Goal: Transaction & Acquisition: Purchase product/service

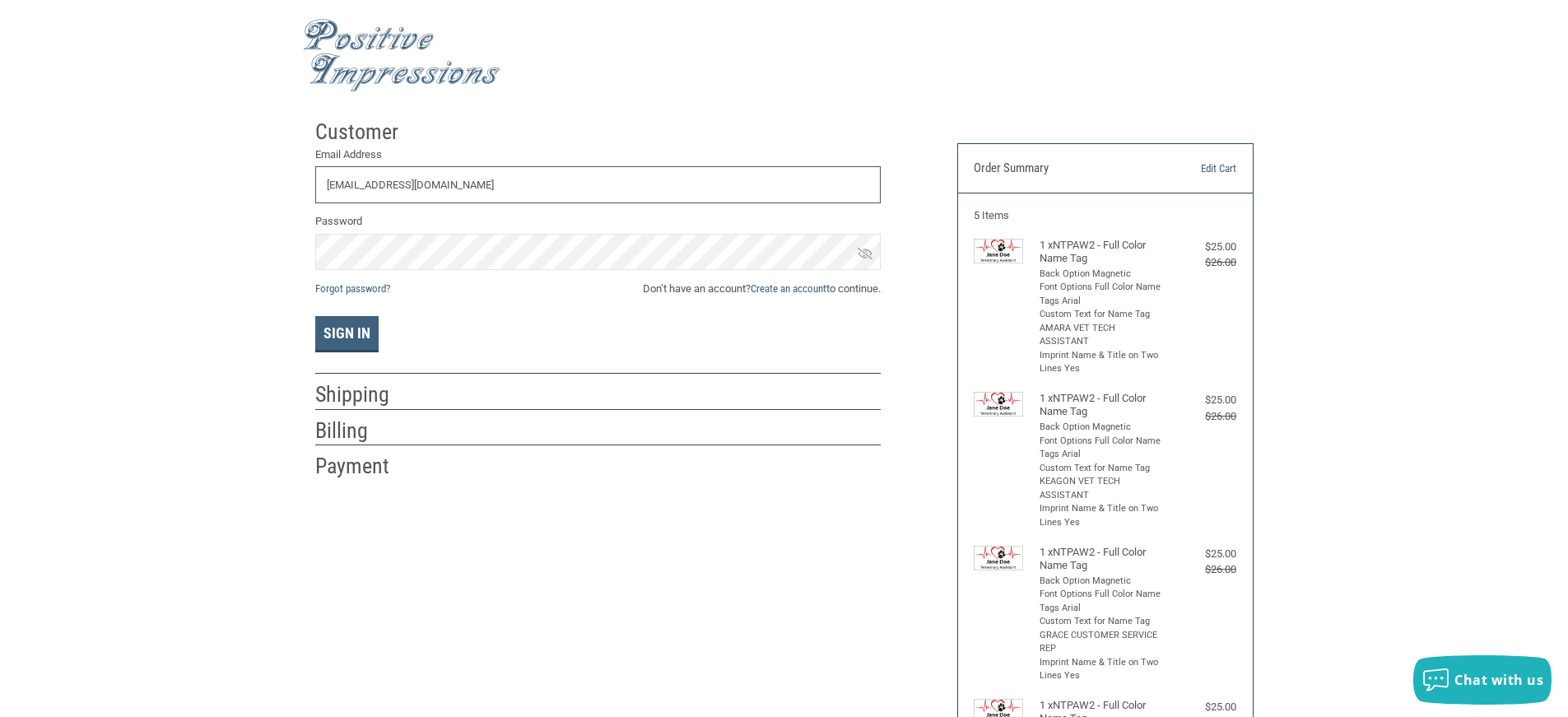
type input "[EMAIL_ADDRESS][DOMAIN_NAME]"
click at [643, 288] on span "Don’t have an account? Create an account to continue." at bounding box center [762, 289] width 238 height 17
drag, startPoint x: 730, startPoint y: 300, endPoint x: 778, endPoint y: 288, distance: 49.5
click at [749, 295] on div "Email Address [EMAIL_ADDRESS][DOMAIN_NAME] Password Forgot password? Don’t have…" at bounding box center [598, 250] width 566 height 207
click at [782, 288] on link "Create an account" at bounding box center [789, 288] width 76 height 12
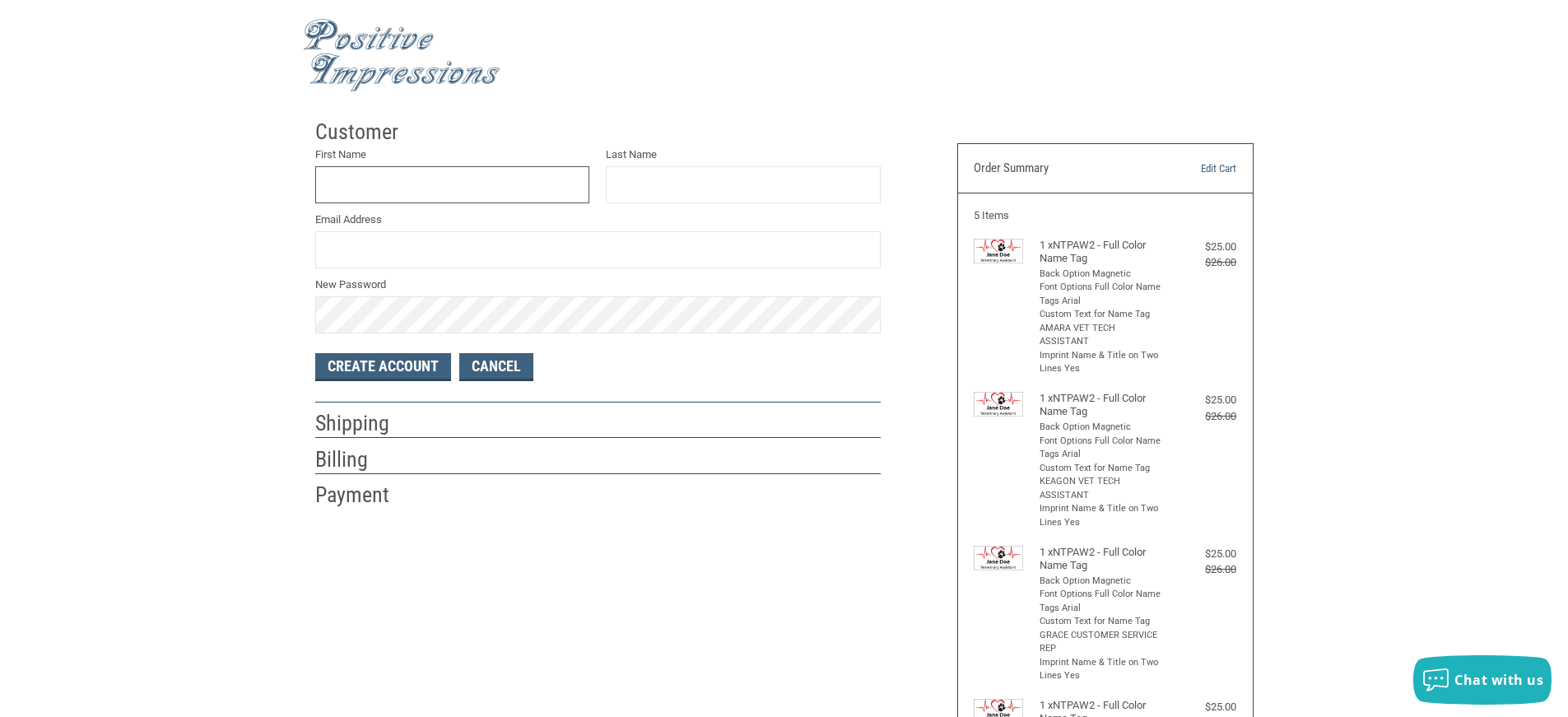
click at [352, 186] on input "First Name" at bounding box center [453, 185] width 275 height 37
type input "[PERSON_NAME]"
click at [649, 186] on input "Last Name" at bounding box center [743, 185] width 275 height 37
type input "[PERSON_NAME]"
click at [492, 254] on input "Email Address" at bounding box center [598, 250] width 566 height 37
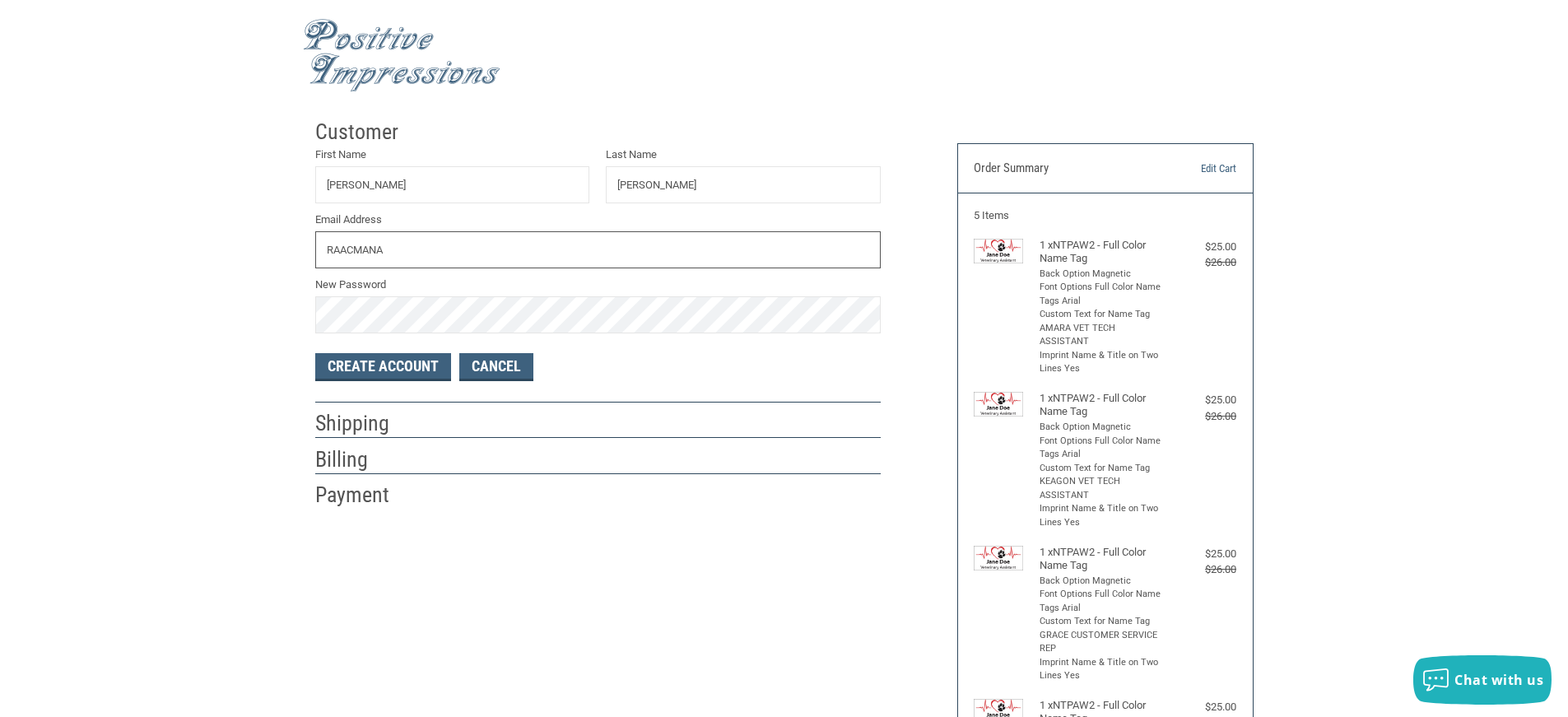
type input "[EMAIL_ADDRESS][DOMAIN_NAME]"
click at [376, 371] on button "Create Account" at bounding box center [383, 367] width 135 height 28
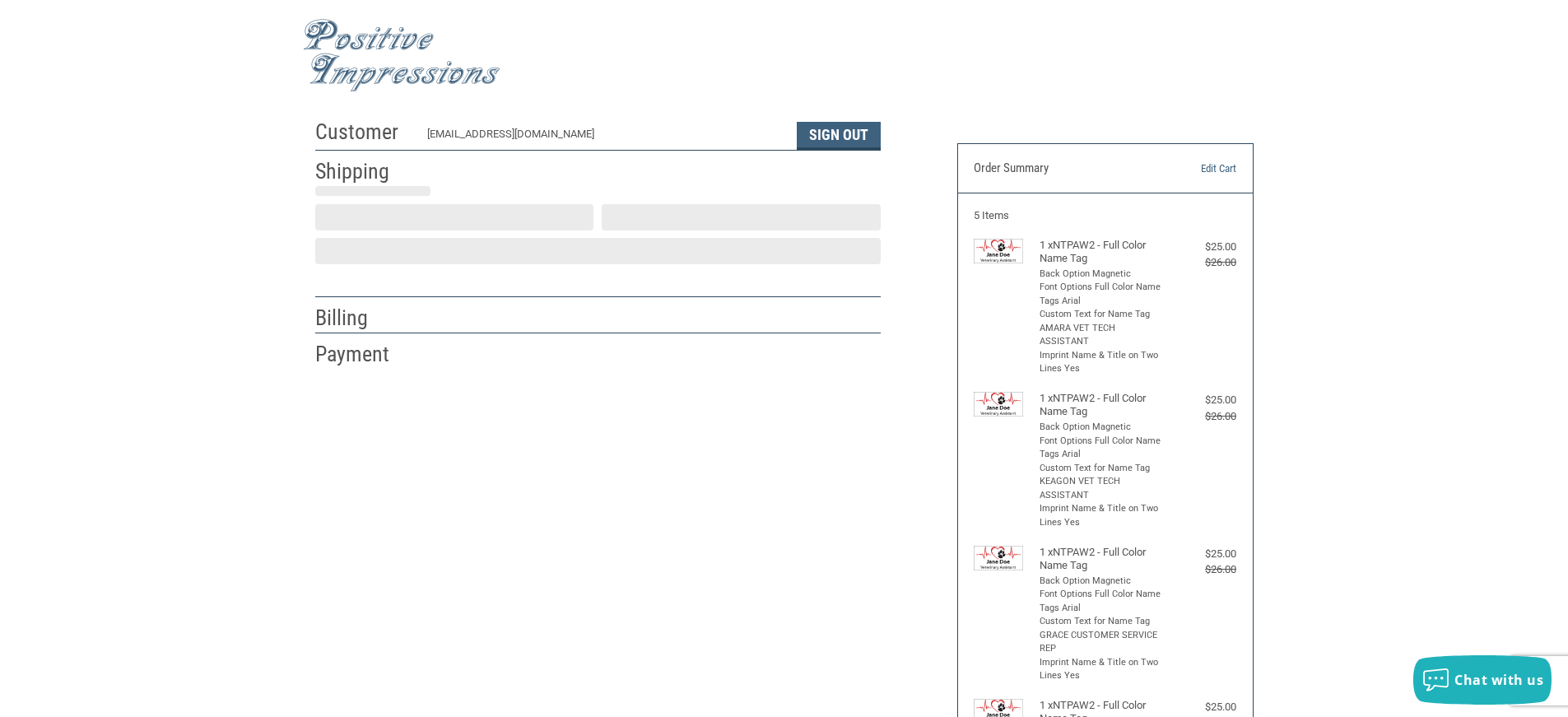
select select "US"
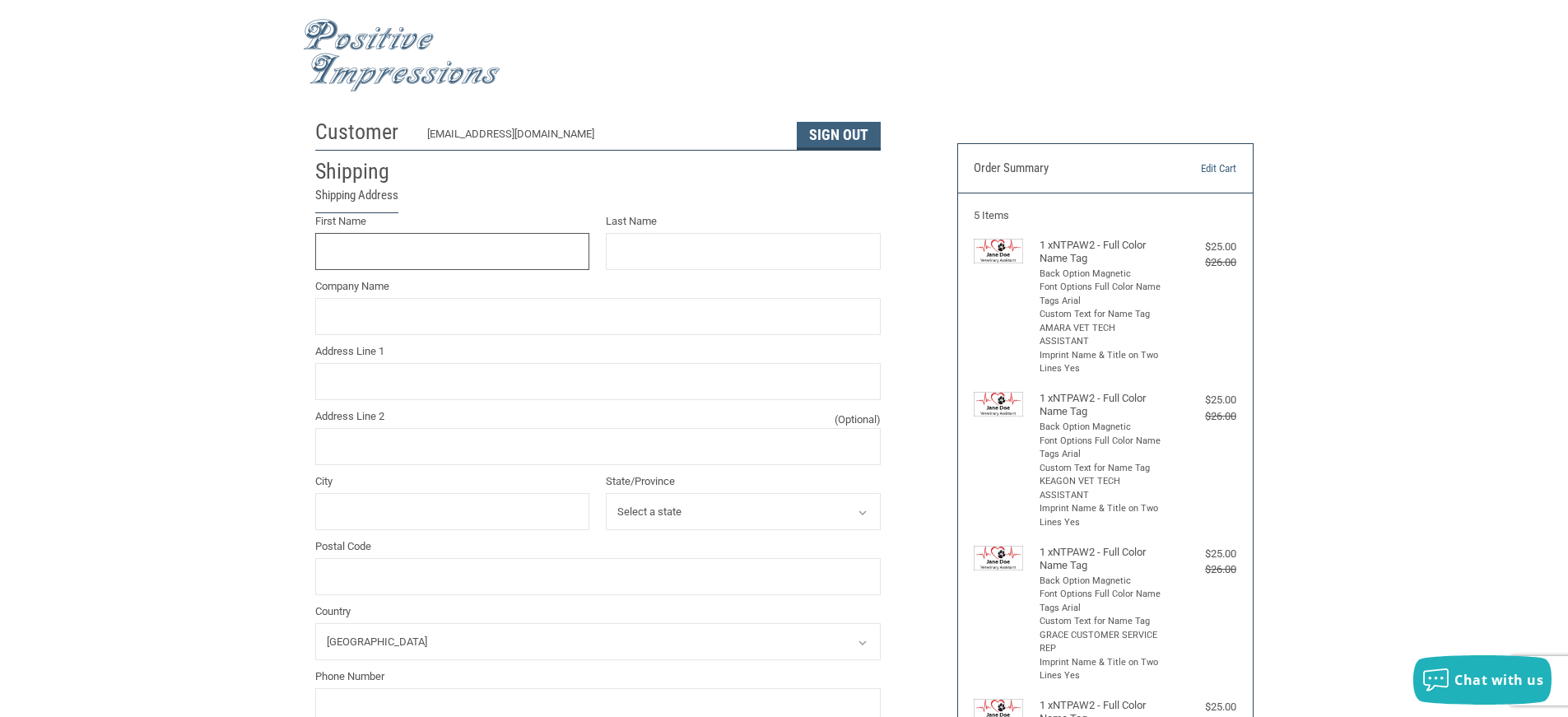
scroll to position [7, 0]
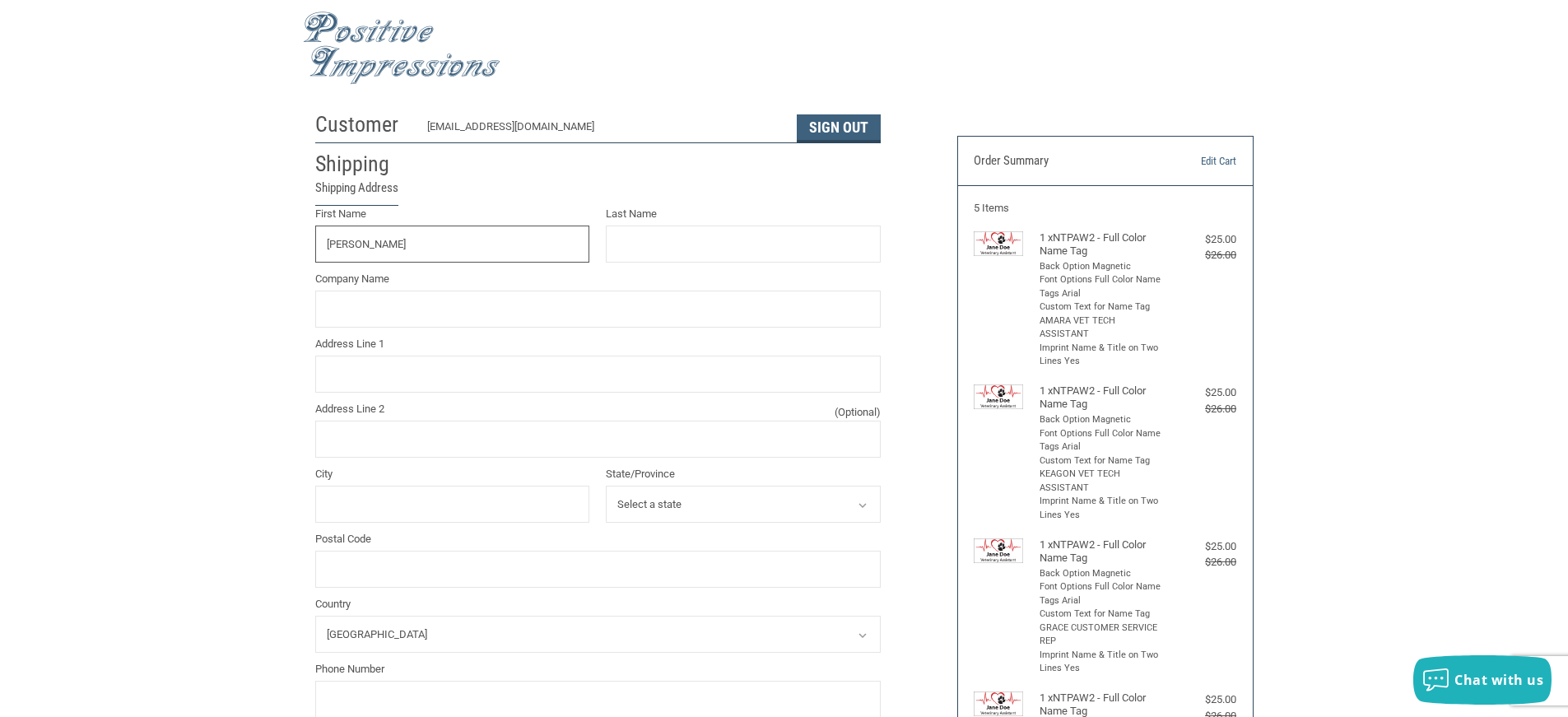
type input "[PERSON_NAME]"
click at [711, 253] on input "Last Name" at bounding box center [743, 244] width 275 height 37
type input "[PERSON_NAME]"
click at [408, 311] on input "Company Name" at bounding box center [598, 309] width 566 height 37
type input "RED ARROW ANIMAL CLINIC"
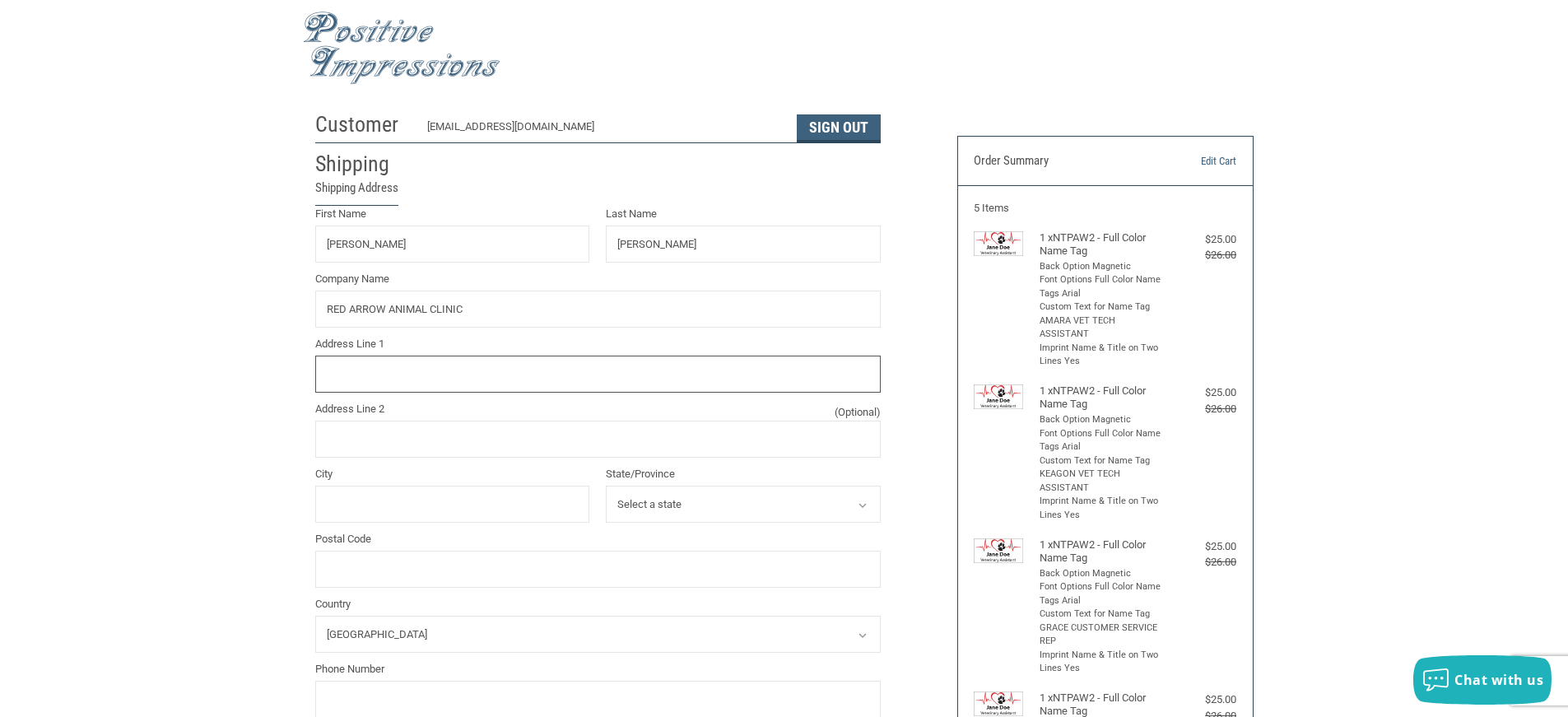
click at [397, 370] on input "Address Line 1" at bounding box center [598, 374] width 566 height 37
type input "[STREET_ADDRESS]"
click at [372, 497] on input "City" at bounding box center [453, 504] width 275 height 37
type input "PAW PAW"
click at [863, 501] on icon at bounding box center [863, 506] width 15 height 15
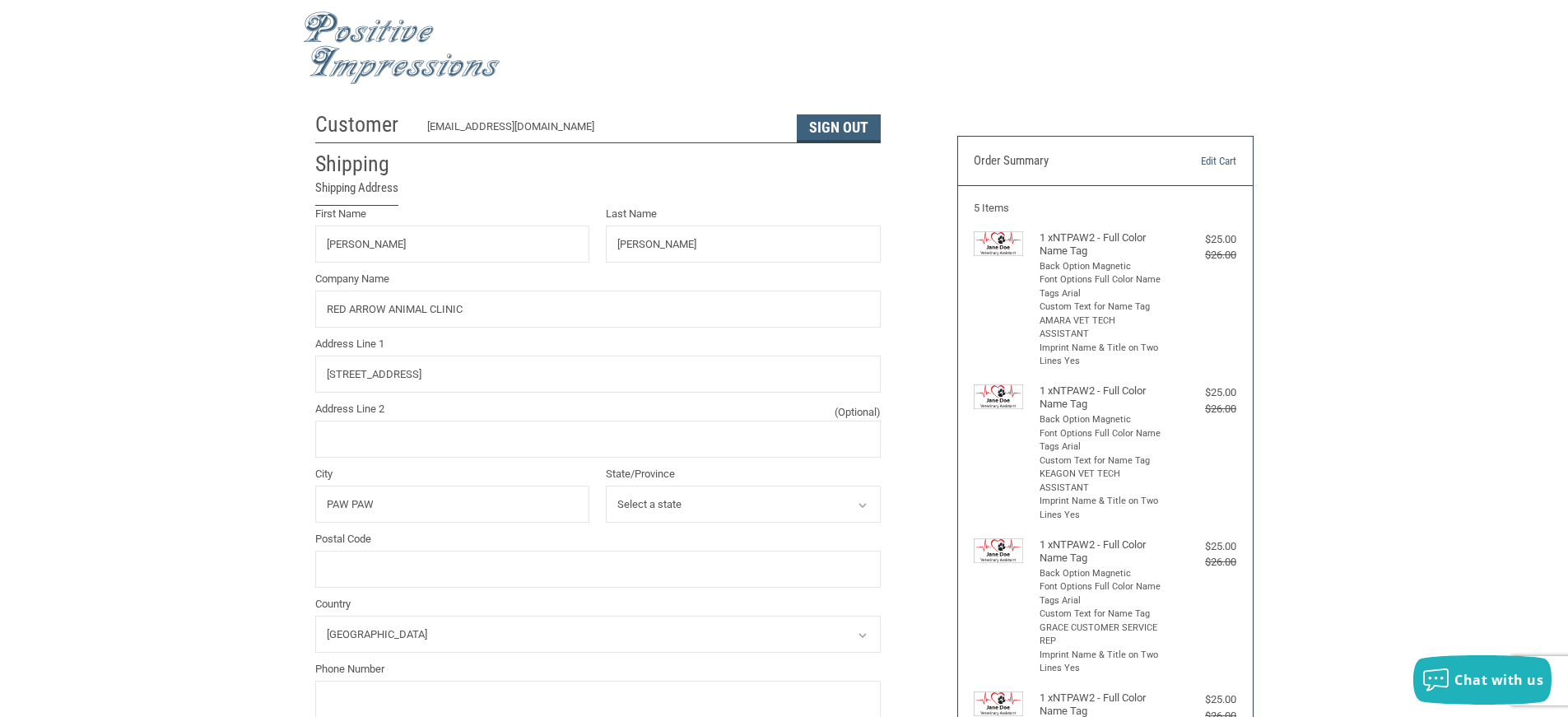
click at [866, 507] on icon at bounding box center [863, 506] width 15 height 15
click at [863, 505] on icon at bounding box center [863, 506] width 15 height 15
click at [698, 503] on select "Select a state [US_STATE] [US_STATE] [US_STATE] [US_STATE] [US_STATE] [US_STATE…" at bounding box center [743, 504] width 275 height 37
select select "MI"
click at [606, 486] on select "Select a state [US_STATE] [US_STATE] [US_STATE] [US_STATE] [US_STATE] [US_STATE…" at bounding box center [743, 504] width 275 height 37
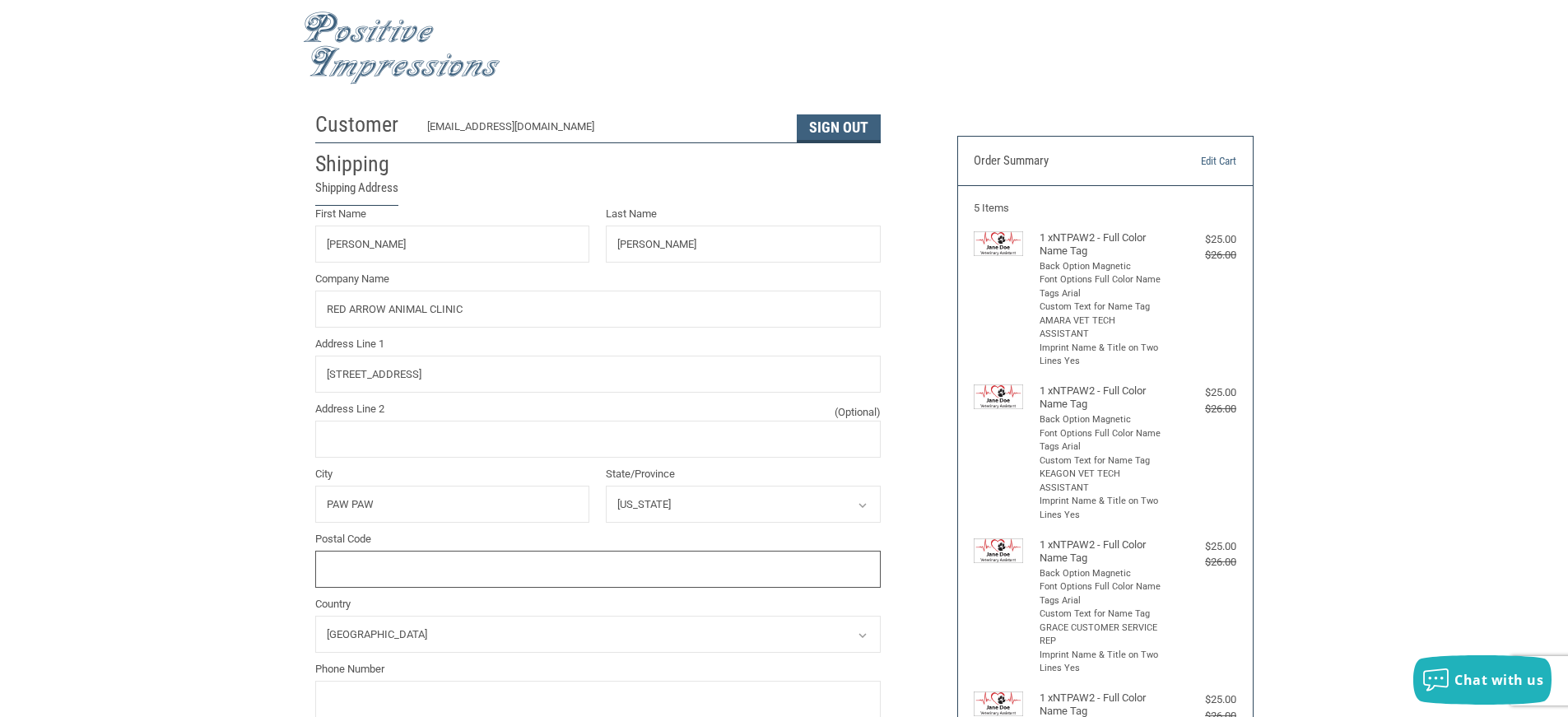
click at [401, 570] on input "Postal Code" at bounding box center [598, 570] width 566 height 37
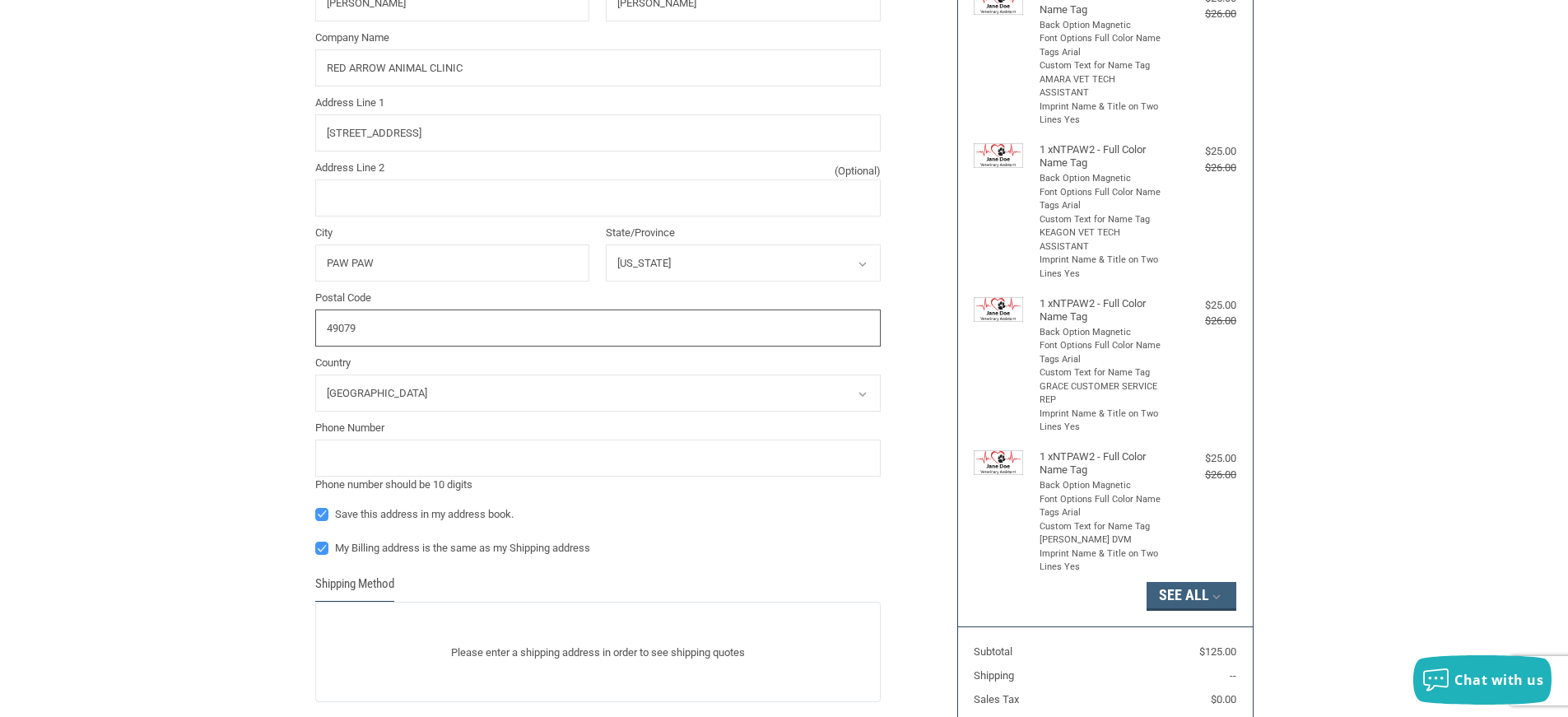
scroll to position [254, 0]
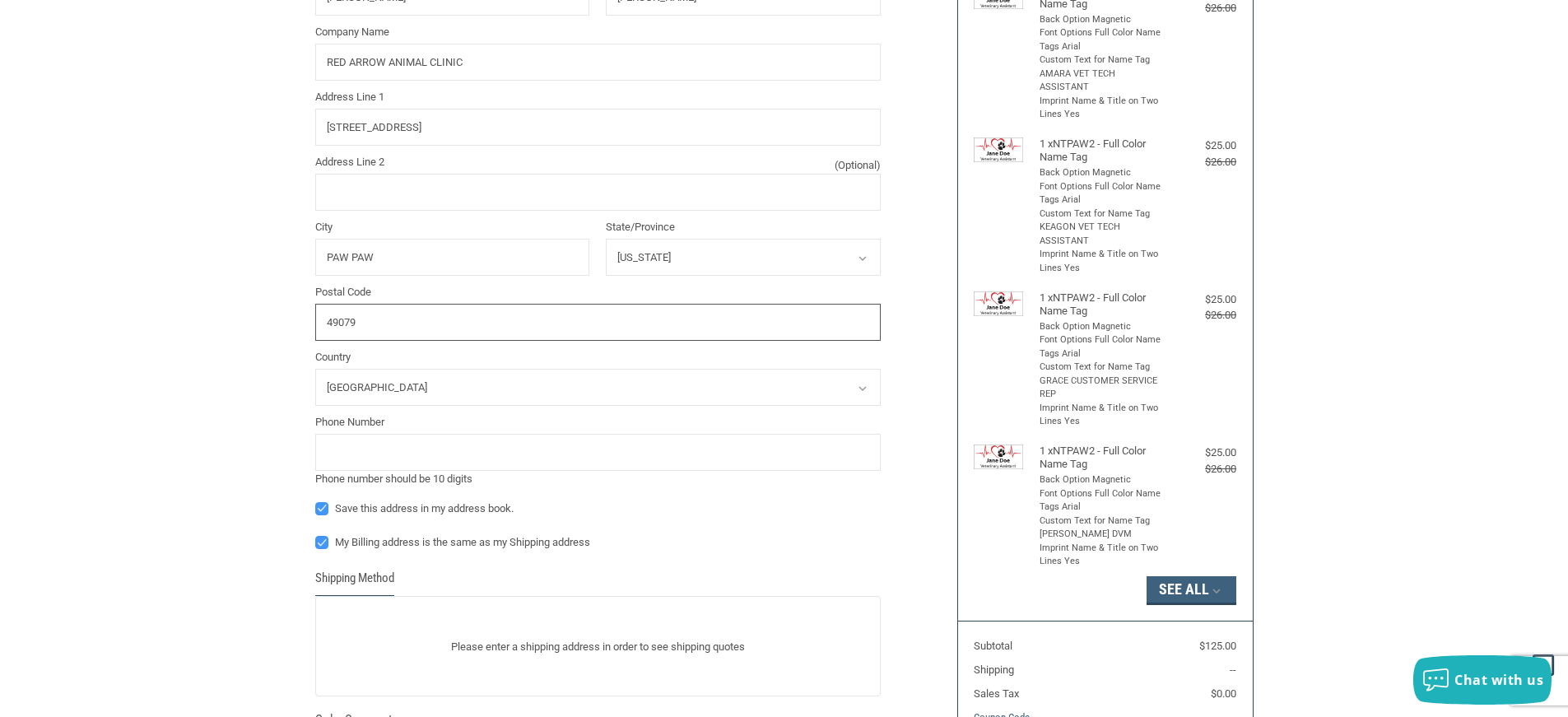
type input "49079"
click at [506, 454] on input "tel" at bounding box center [598, 453] width 566 height 37
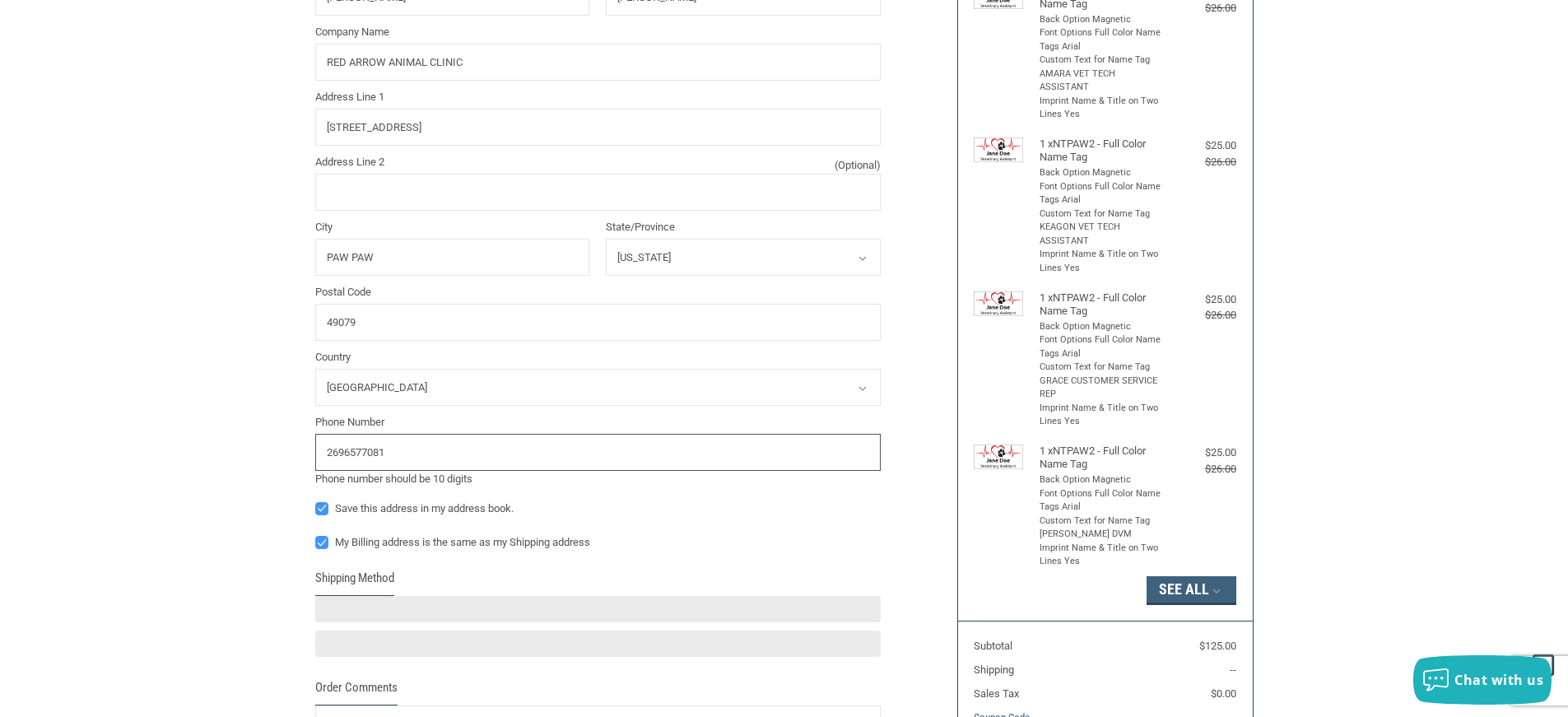
type input "2696577081"
click at [132, 487] on div "Customer [EMAIL_ADDRESS][DOMAIN_NAME] Sign Out Shipping Shipping Address First …" at bounding box center [784, 371] width 1568 height 1028
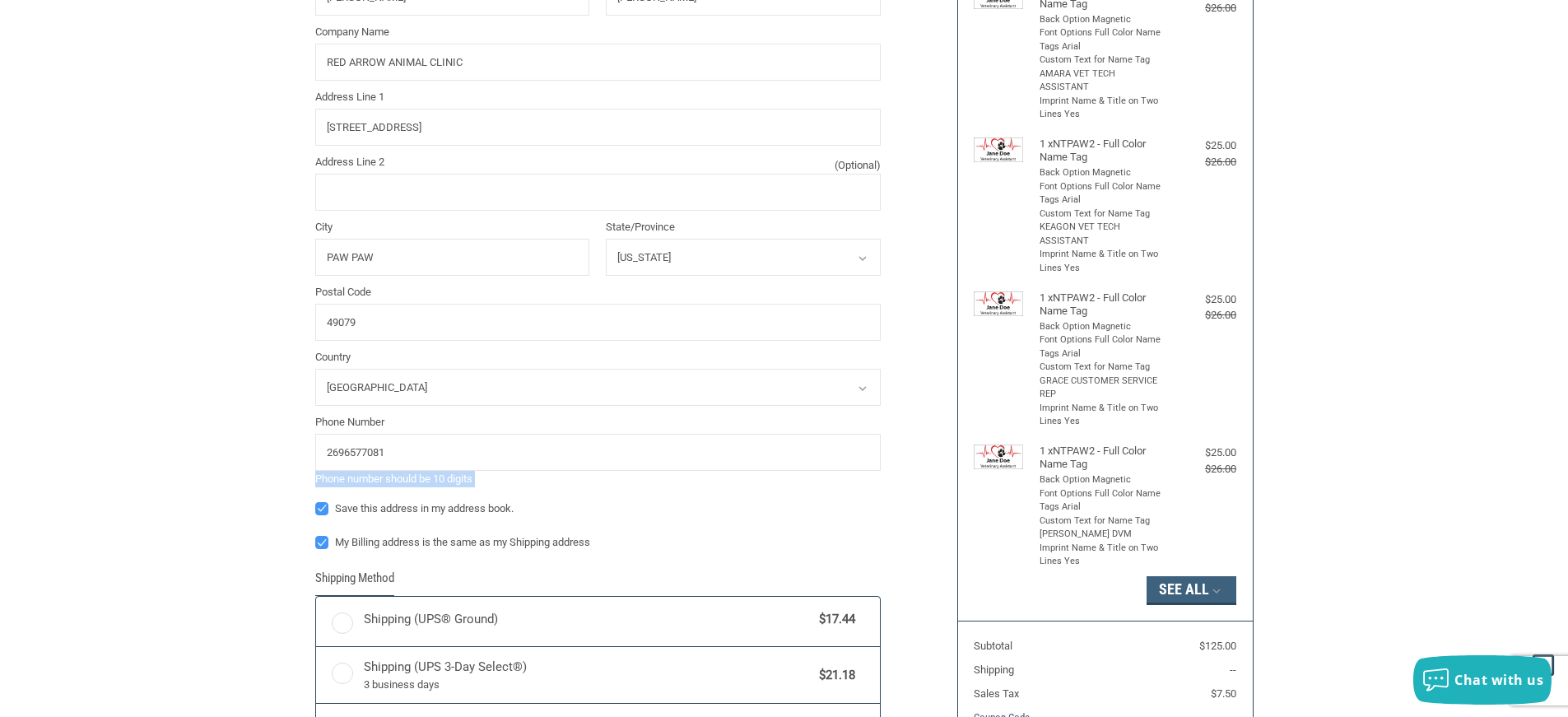
radio input "true"
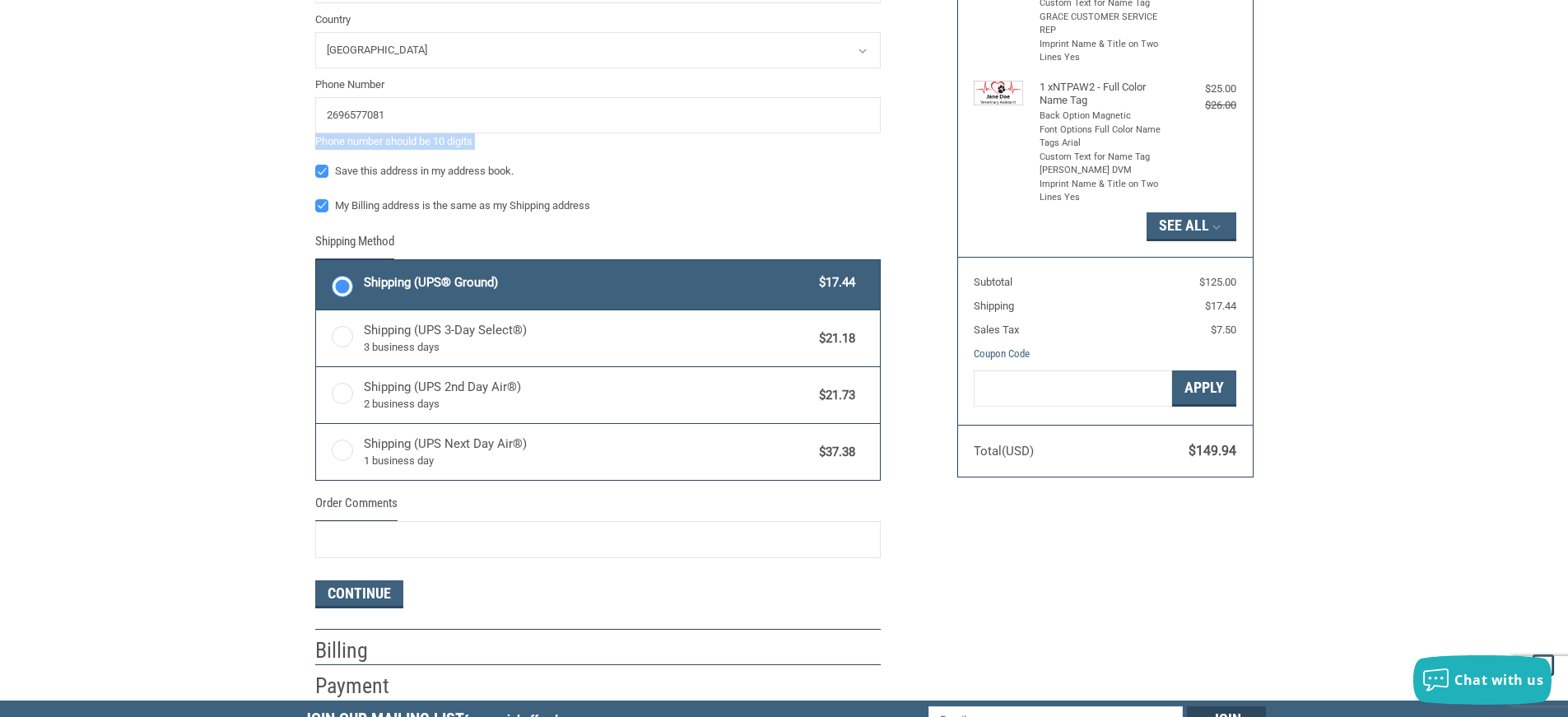
scroll to position [693, 0]
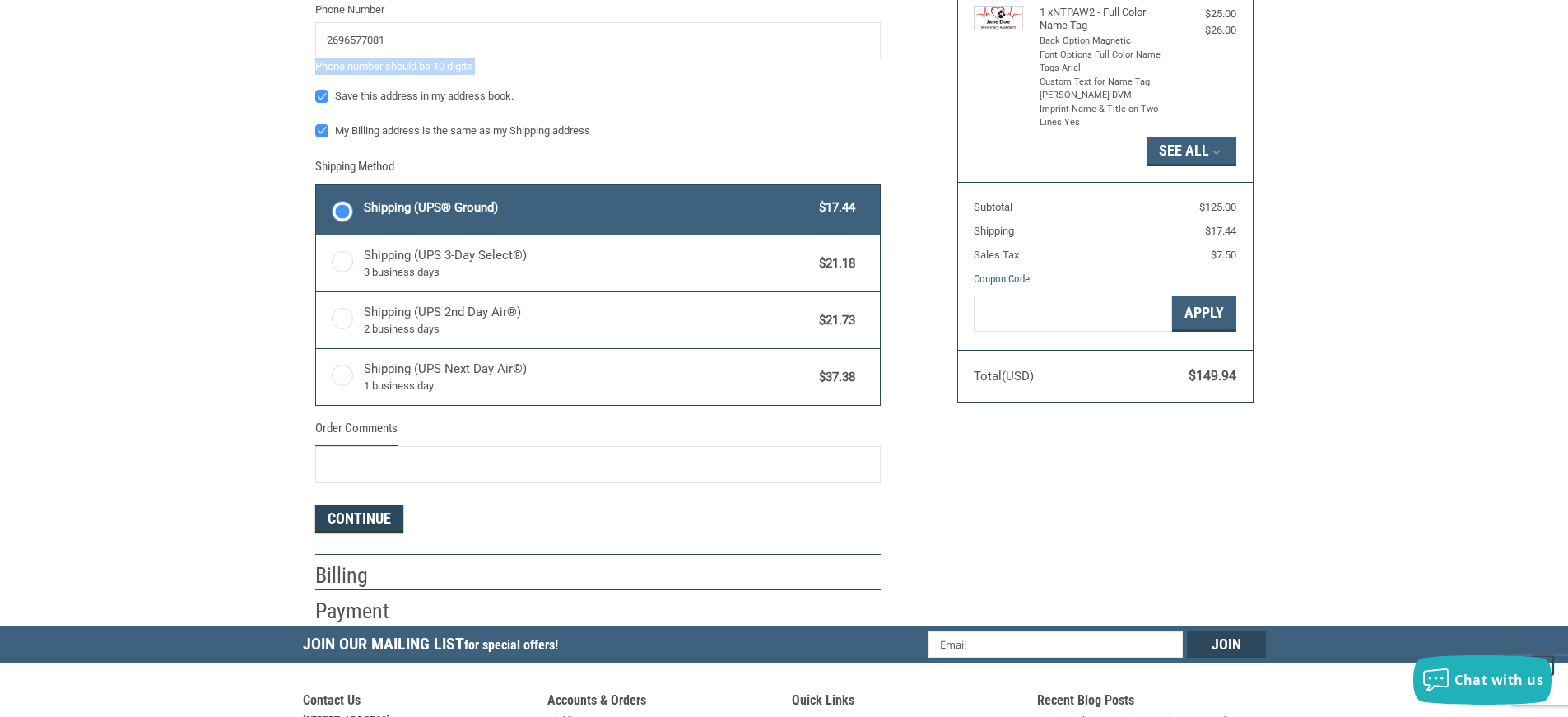
click at [366, 515] on button "Continue" at bounding box center [359, 519] width 88 height 28
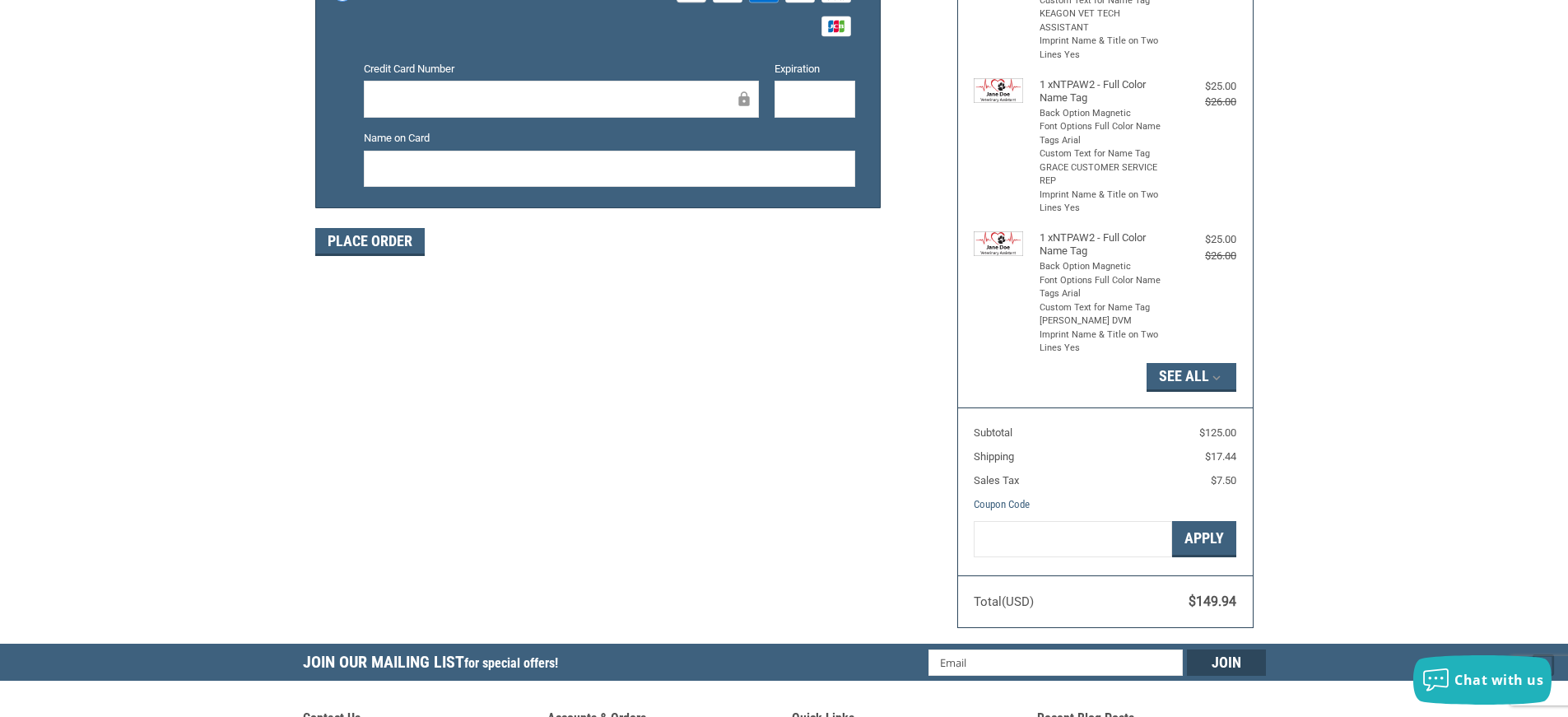
scroll to position [493, 0]
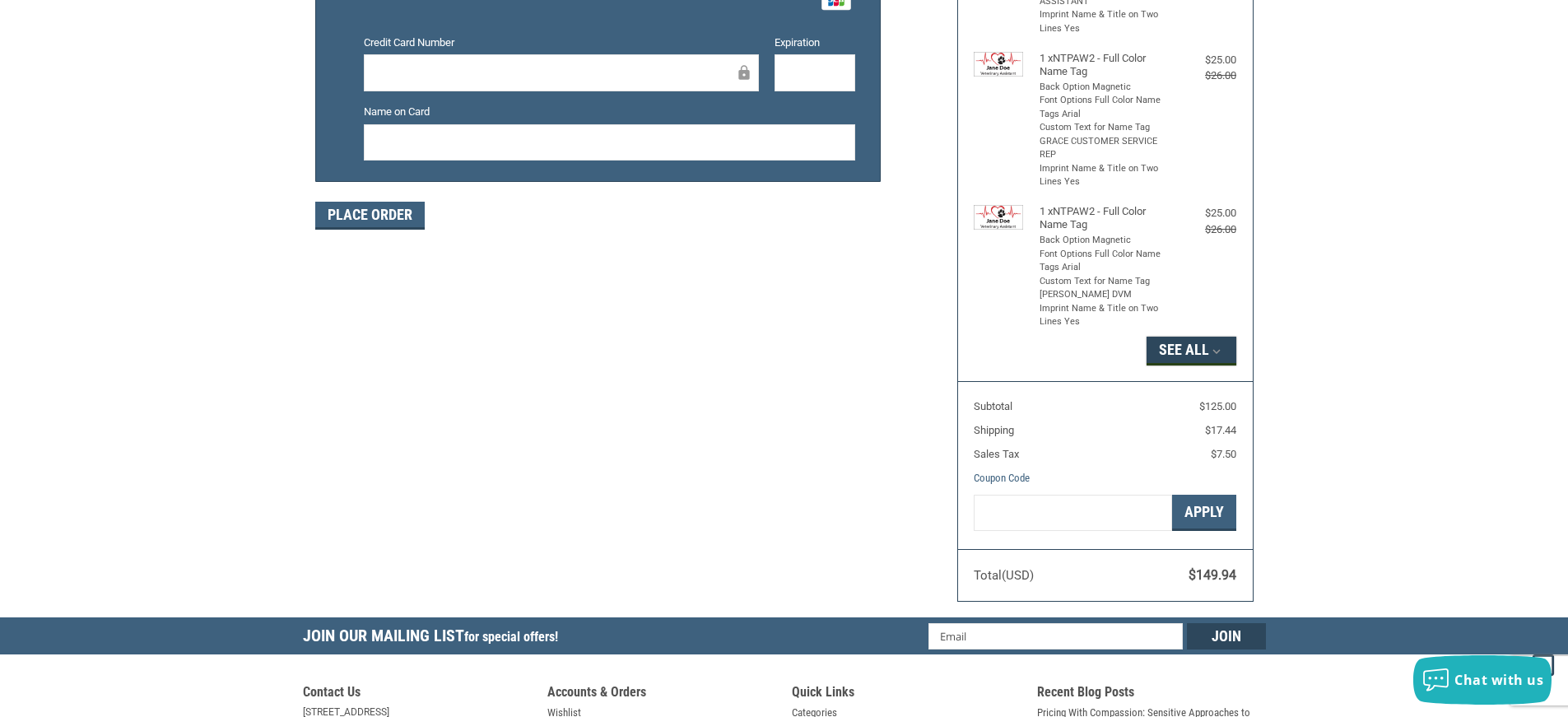
click at [1213, 344] on icon "button" at bounding box center [1216, 352] width 15 height 15
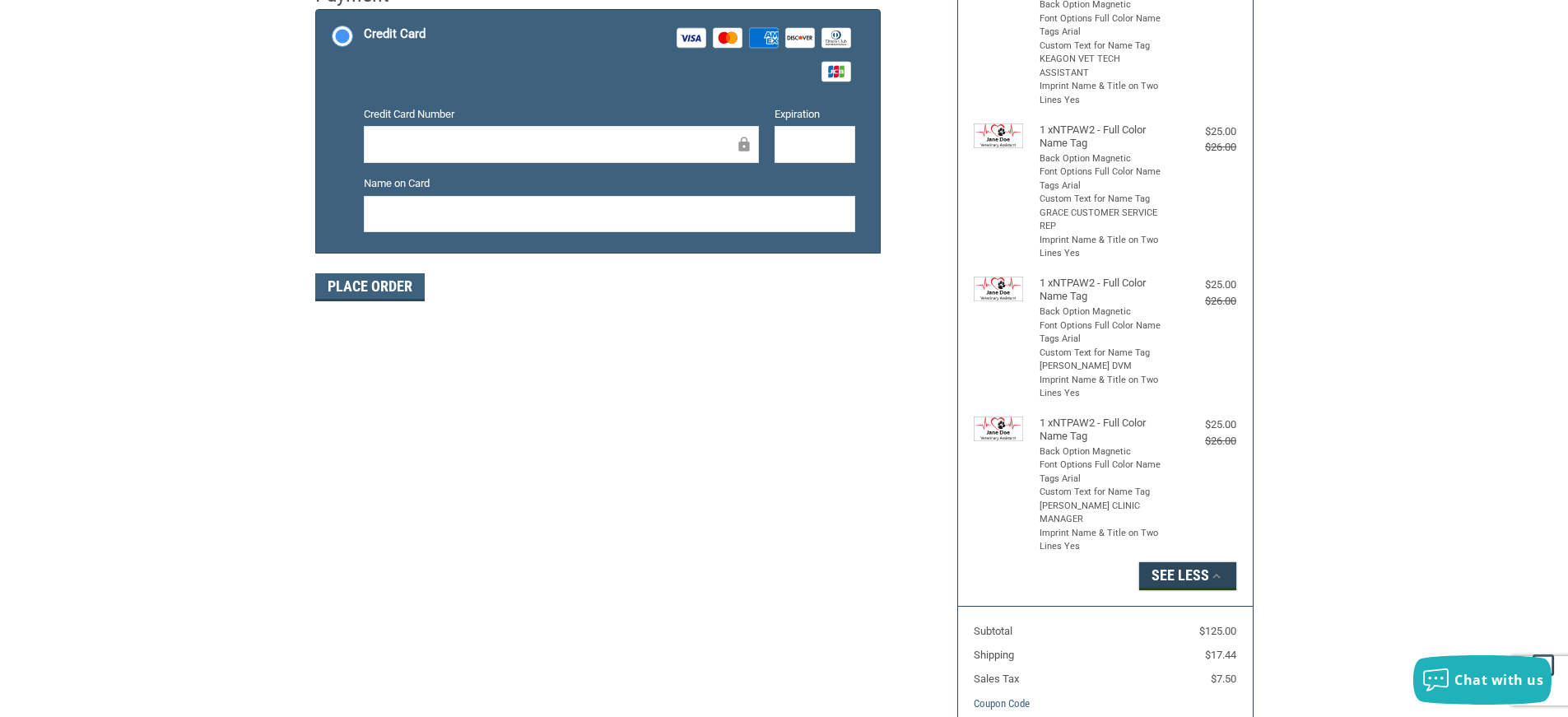
scroll to position [412, 0]
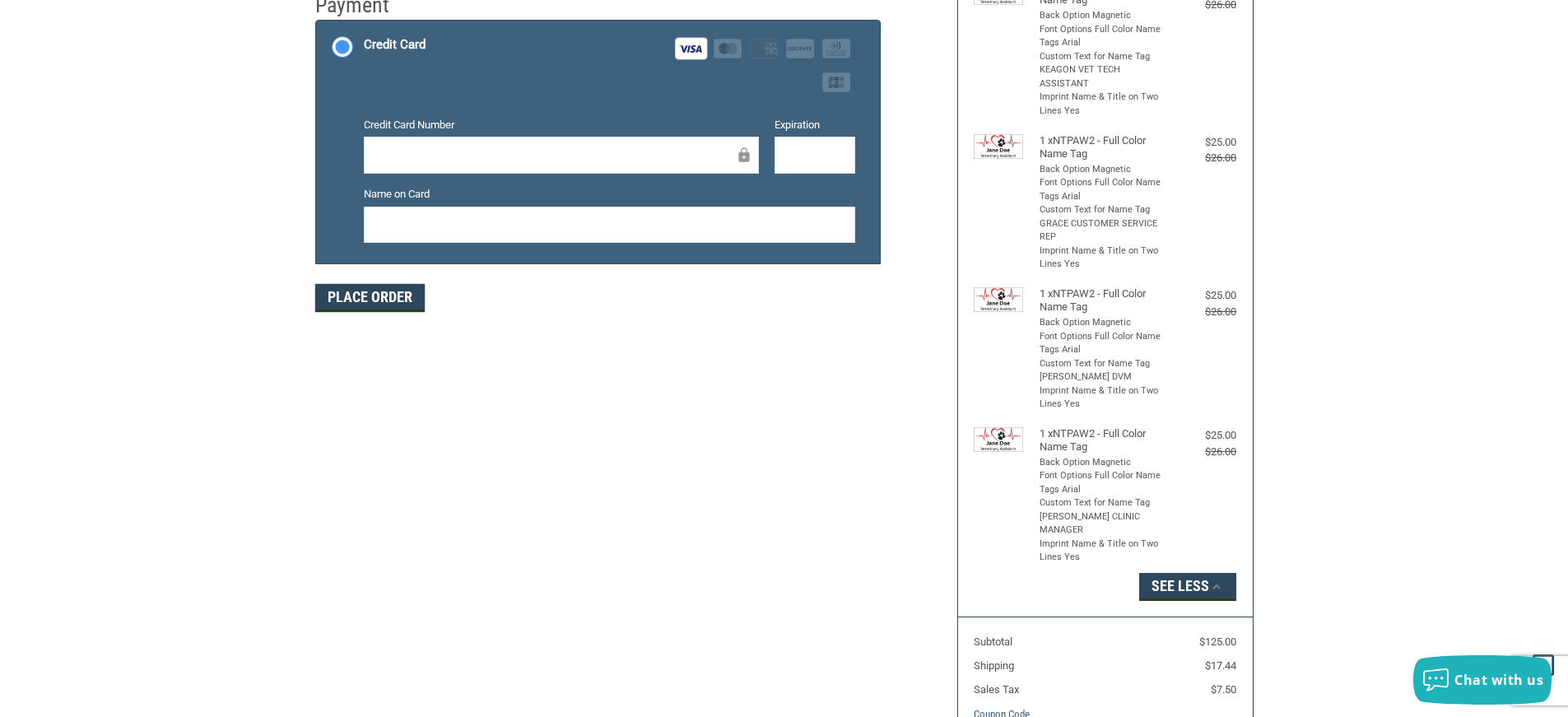
click at [364, 297] on button "Place Order" at bounding box center [370, 298] width 109 height 28
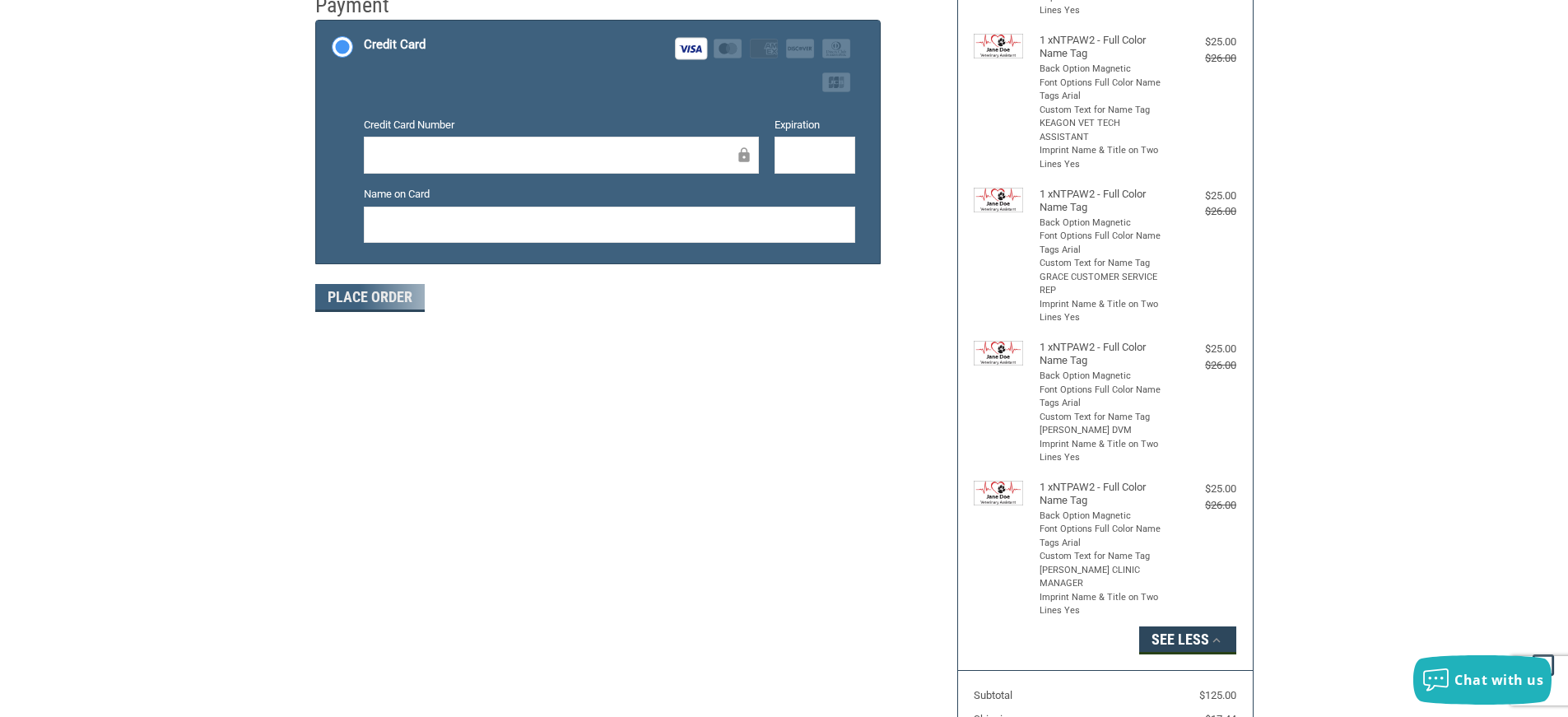
scroll to position [230, 0]
